Goal: Find specific page/section: Find specific page/section

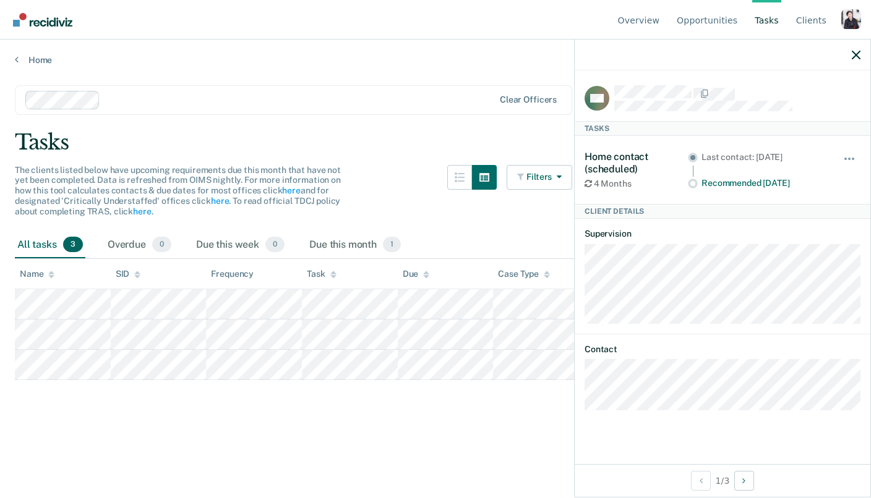
click at [34, 140] on div "Tasks" at bounding box center [435, 142] width 841 height 25
click at [527, 53] on icon "button" at bounding box center [856, 55] width 9 height 9
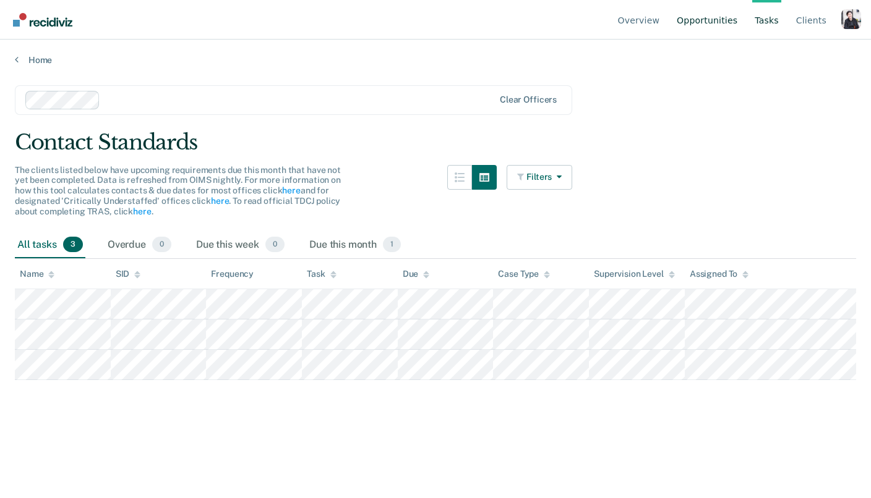
click at [527, 18] on link "Opportunities" at bounding box center [707, 20] width 66 height 40
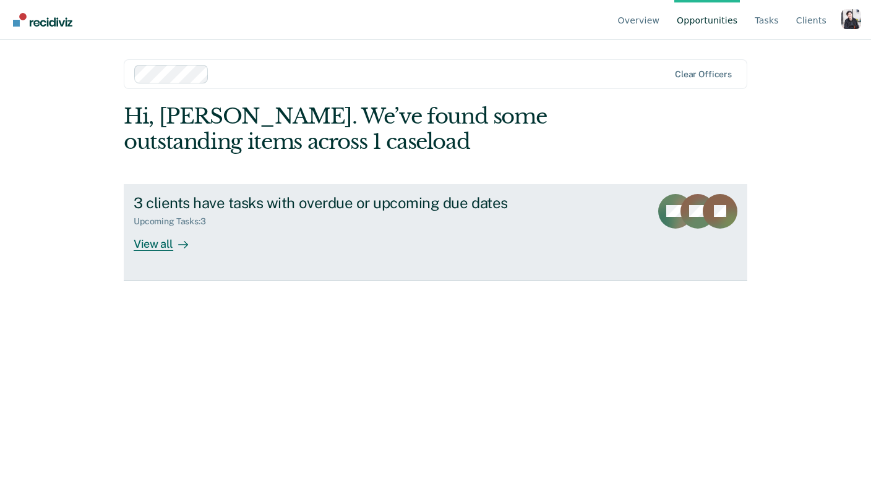
click at [273, 214] on div "Upcoming Tasks : 3" at bounding box center [351, 219] width 434 height 15
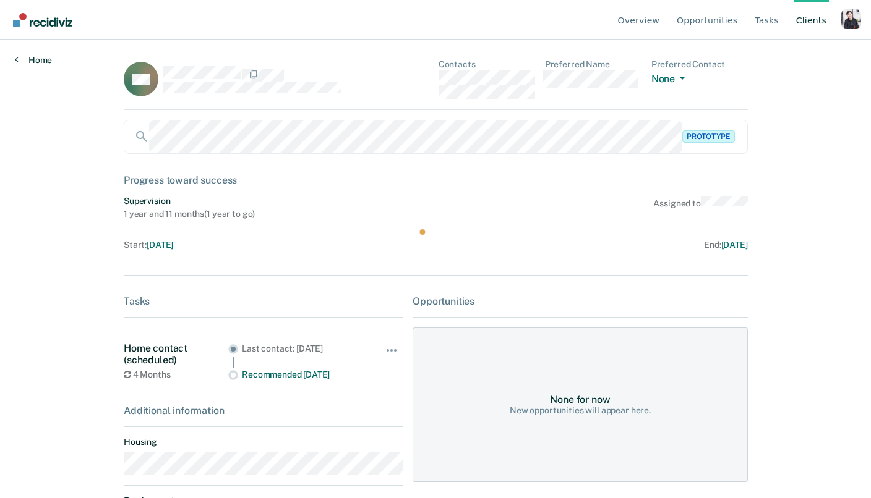
click at [15, 59] on icon at bounding box center [17, 59] width 4 height 10
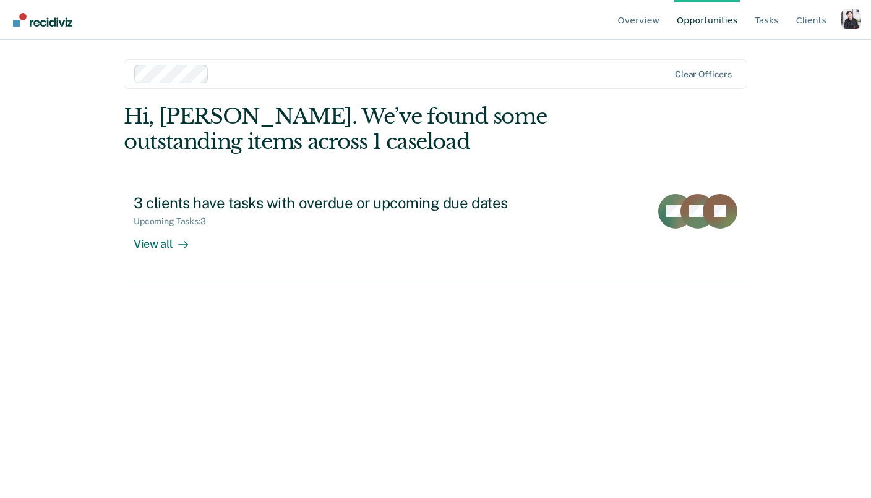
click at [527, 18] on div "Profile dropdown button" at bounding box center [851, 19] width 20 height 20
click at [527, 55] on link "Profile" at bounding box center [801, 58] width 80 height 11
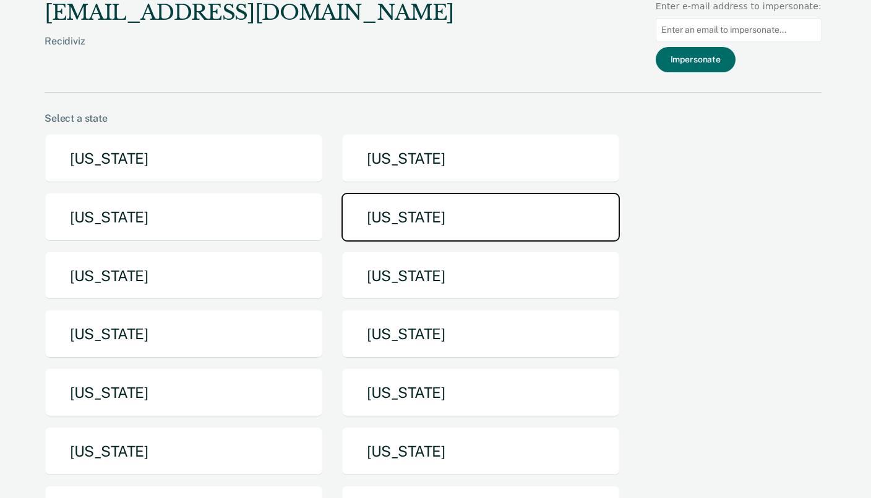
click at [442, 226] on button "[US_STATE]" at bounding box center [480, 217] width 278 height 49
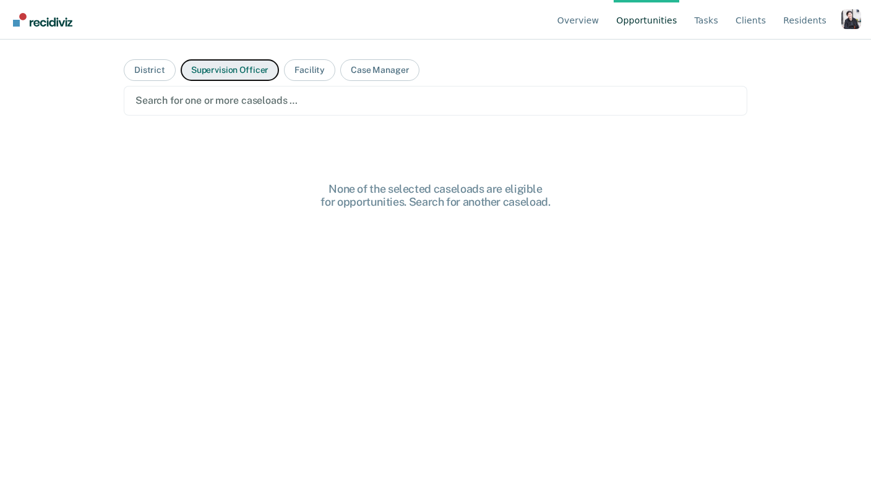
click at [221, 79] on button "Supervision Officer" at bounding box center [230, 70] width 98 height 22
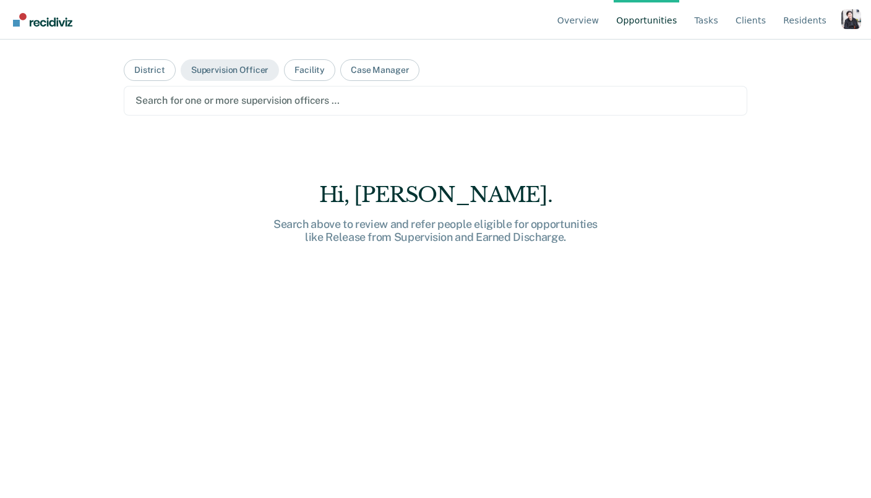
click at [313, 86] on div "Search for one or more supervision officers …" at bounding box center [435, 101] width 623 height 30
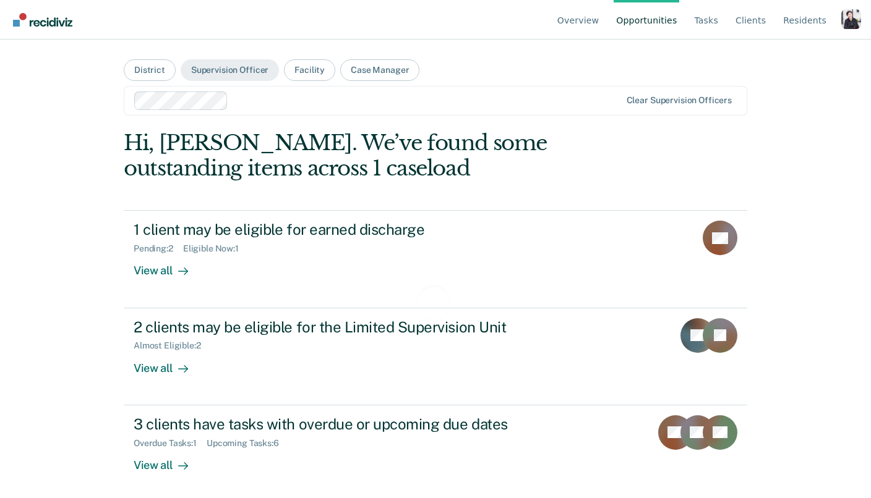
click at [250, 226] on div "Loading data..." at bounding box center [435, 310] width 623 height 360
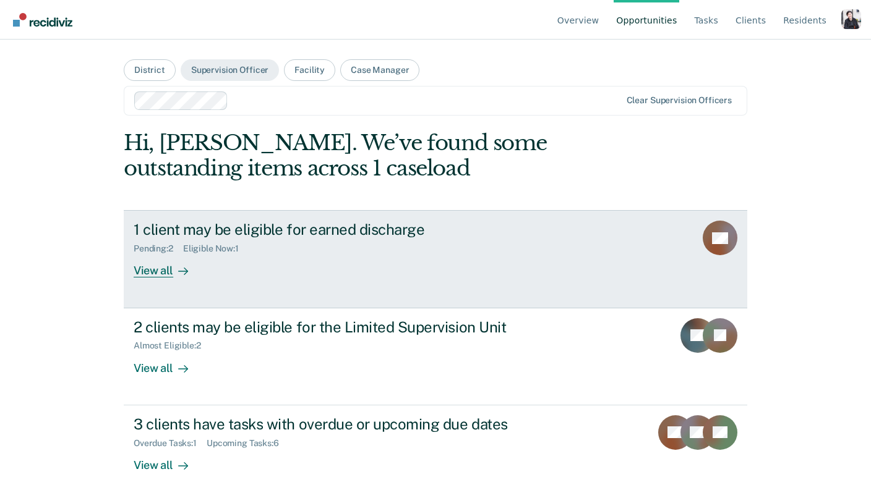
click at [168, 271] on div "View all" at bounding box center [168, 266] width 69 height 24
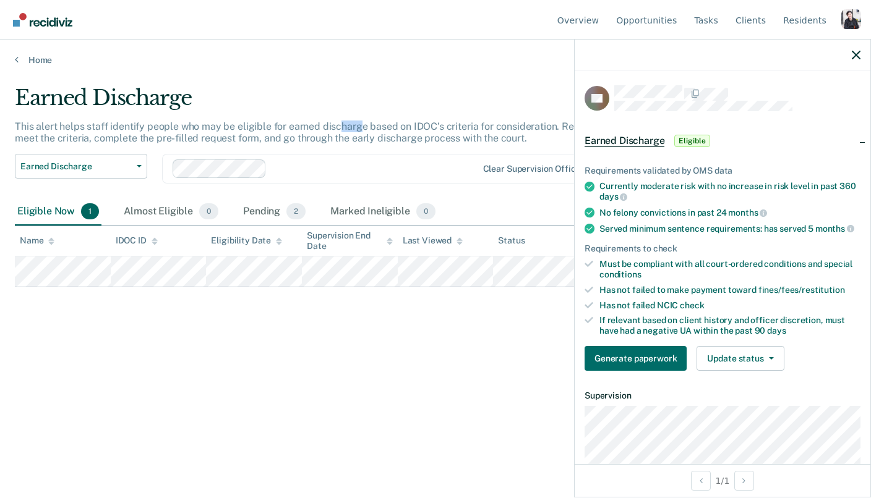
drag, startPoint x: 336, startPoint y: 123, endPoint x: 354, endPoint y: 123, distance: 18.6
click at [354, 123] on p "This alert helps staff identify people who may be eligible for earned discharge…" at bounding box center [331, 133] width 632 height 24
